Goal: Find specific page/section: Find specific page/section

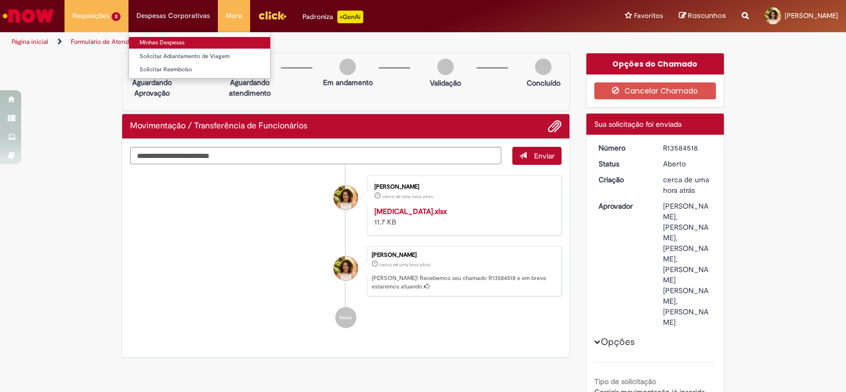
click at [172, 41] on link "Minhas Despesas" at bounding box center [199, 43] width 141 height 12
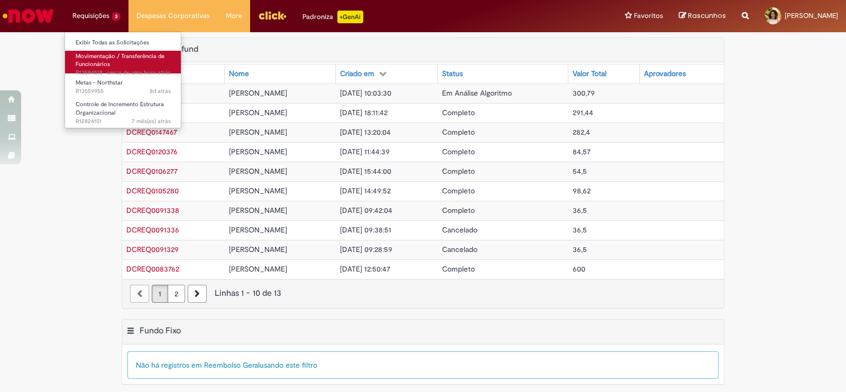
click at [107, 57] on span "Movimentação / Transferência de Funcionários" at bounding box center [120, 60] width 89 height 16
